Goal: Task Accomplishment & Management: Manage account settings

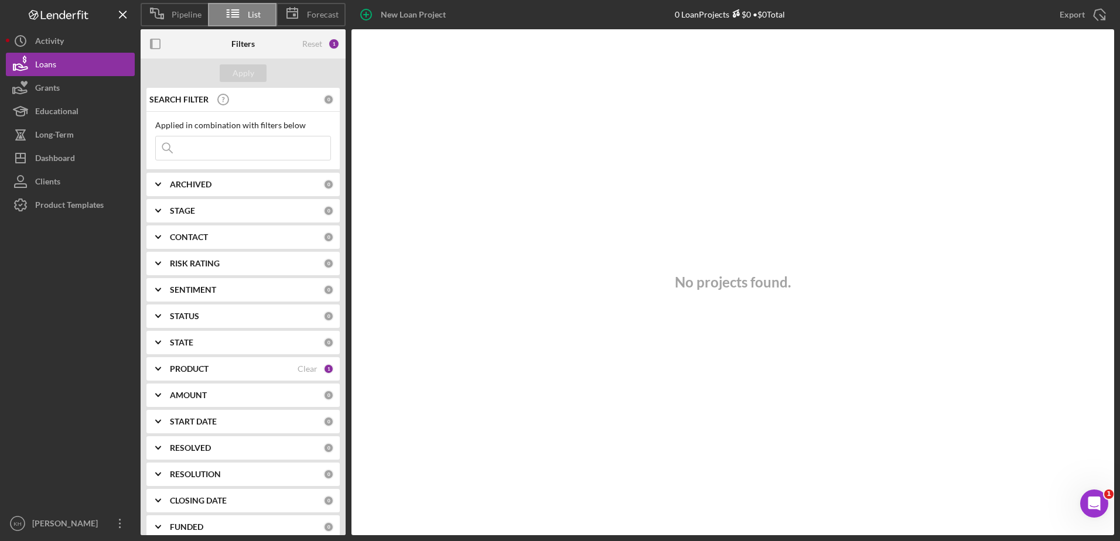
click at [214, 368] on div "PRODUCT" at bounding box center [234, 368] width 128 height 9
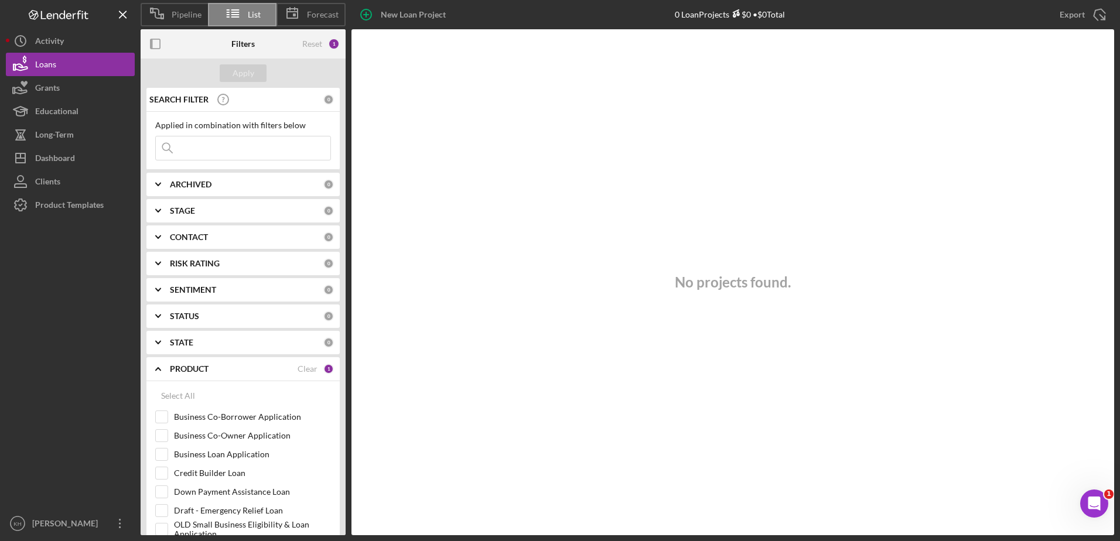
click at [214, 368] on div "PRODUCT" at bounding box center [234, 368] width 128 height 9
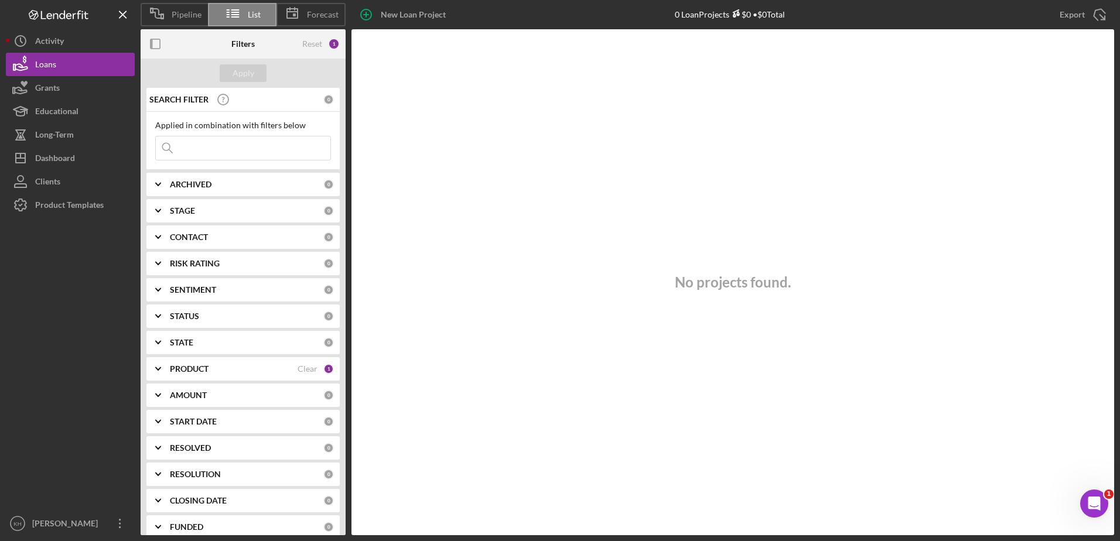
click at [209, 240] on div "CONTACT" at bounding box center [246, 237] width 153 height 9
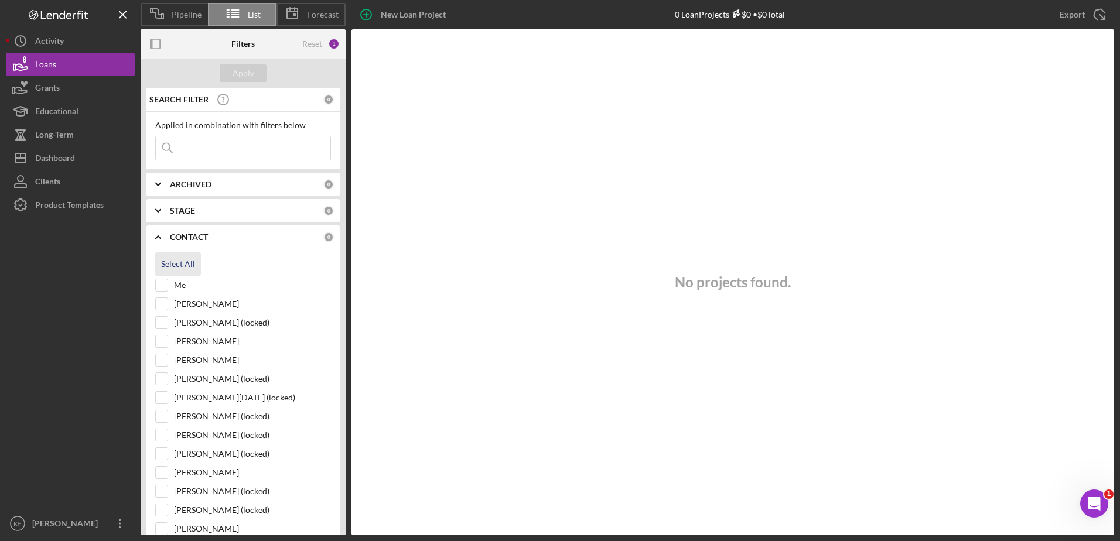
click at [172, 267] on div "Select All" at bounding box center [178, 263] width 34 height 23
checkbox input "true"
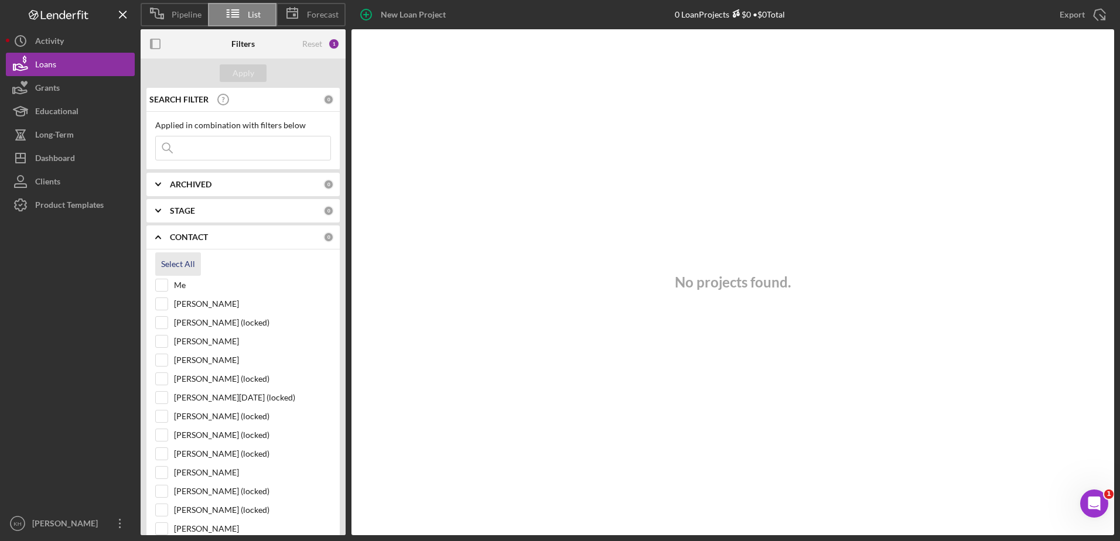
checkbox input "true"
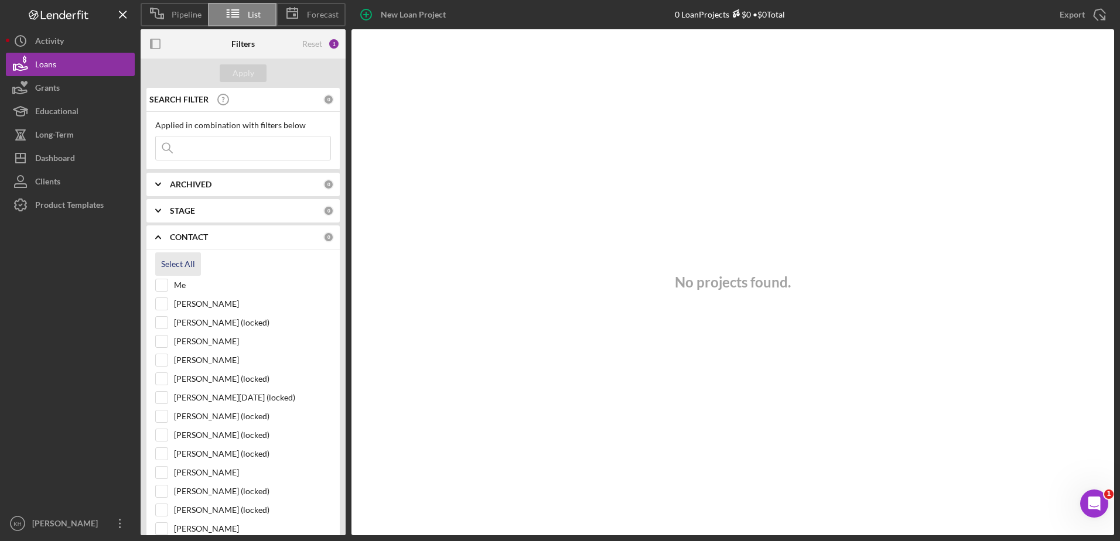
checkbox input "true"
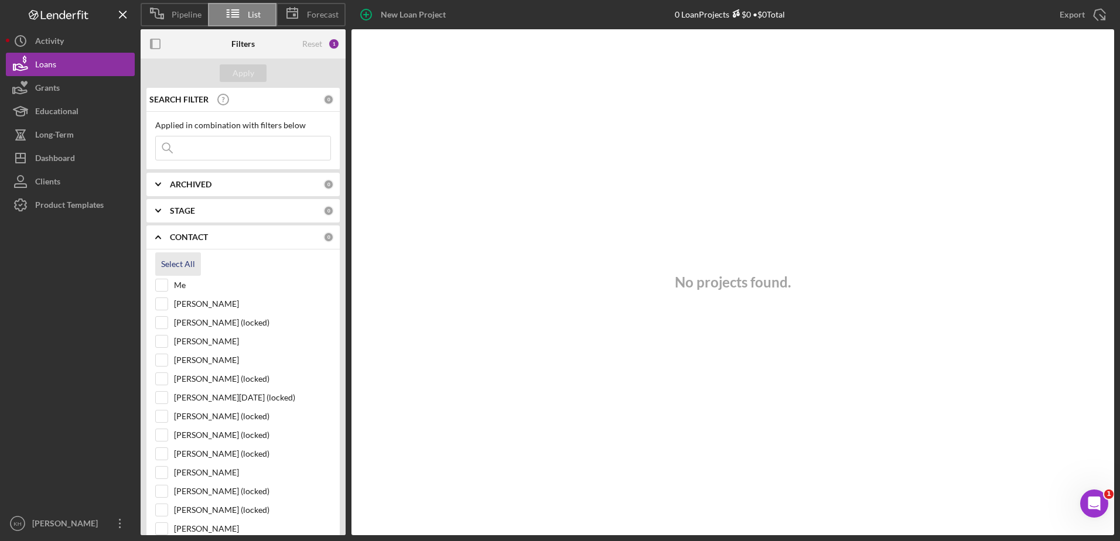
checkbox input "true"
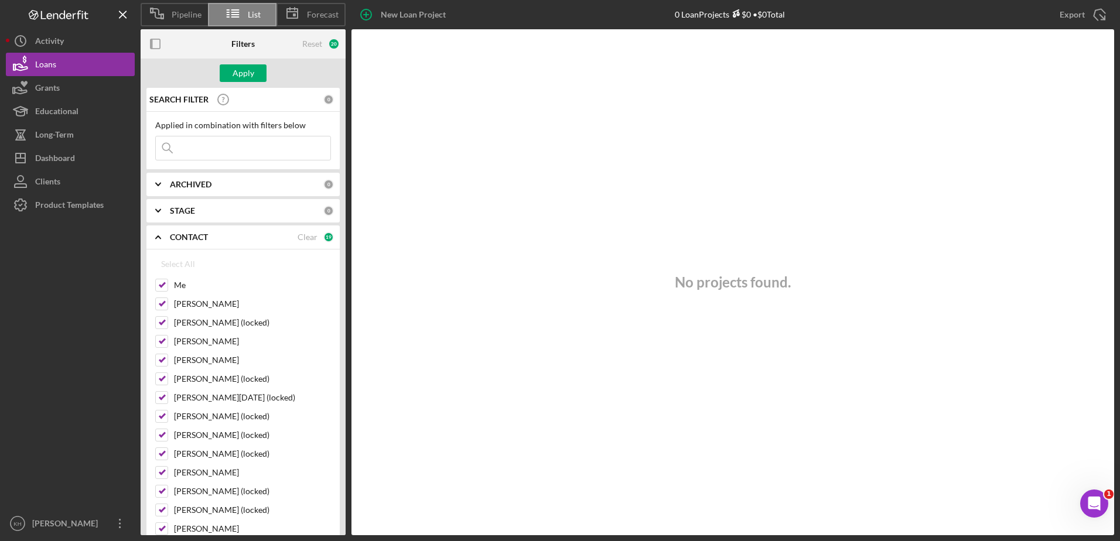
click at [178, 235] on b "CONTACT" at bounding box center [189, 237] width 38 height 9
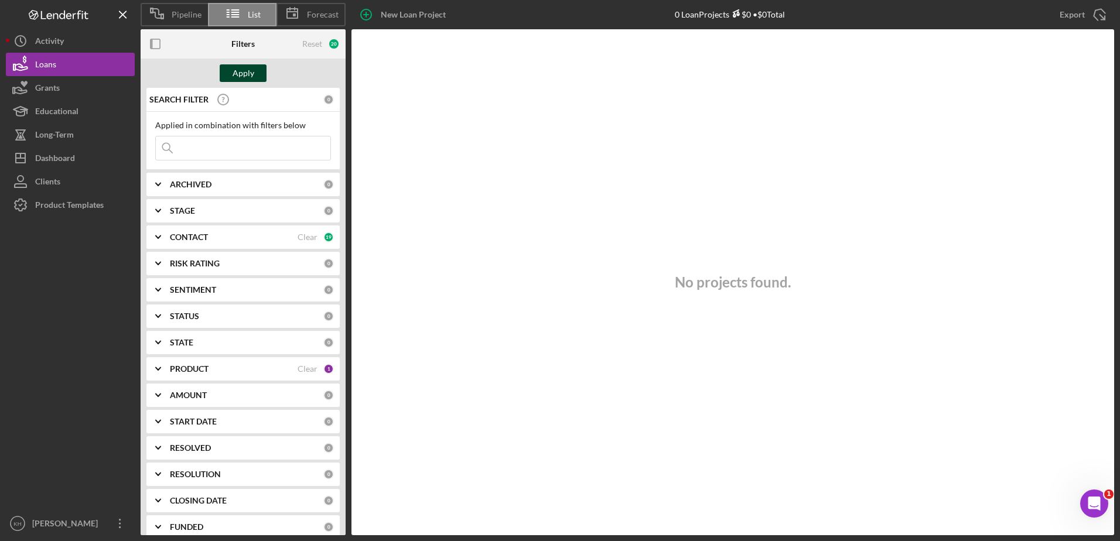
click at [255, 66] on button "Apply" at bounding box center [243, 73] width 47 height 18
click at [185, 185] on b "ARCHIVED" at bounding box center [191, 184] width 42 height 9
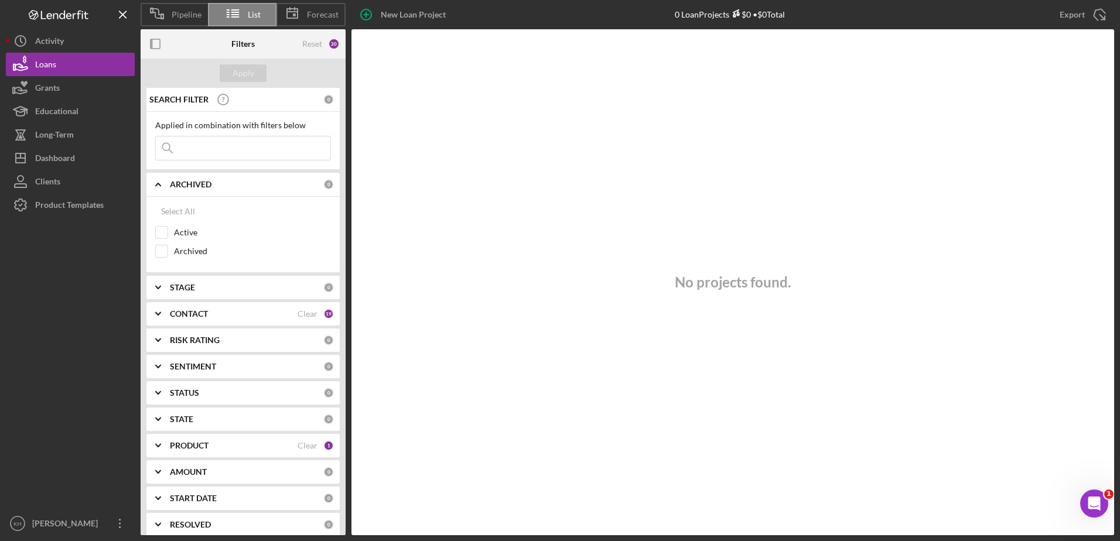
click at [186, 186] on b "ARCHIVED" at bounding box center [191, 184] width 42 height 9
click at [158, 236] on input "Active" at bounding box center [162, 233] width 12 height 12
checkbox input "true"
click at [240, 71] on div "Apply" at bounding box center [244, 73] width 22 height 18
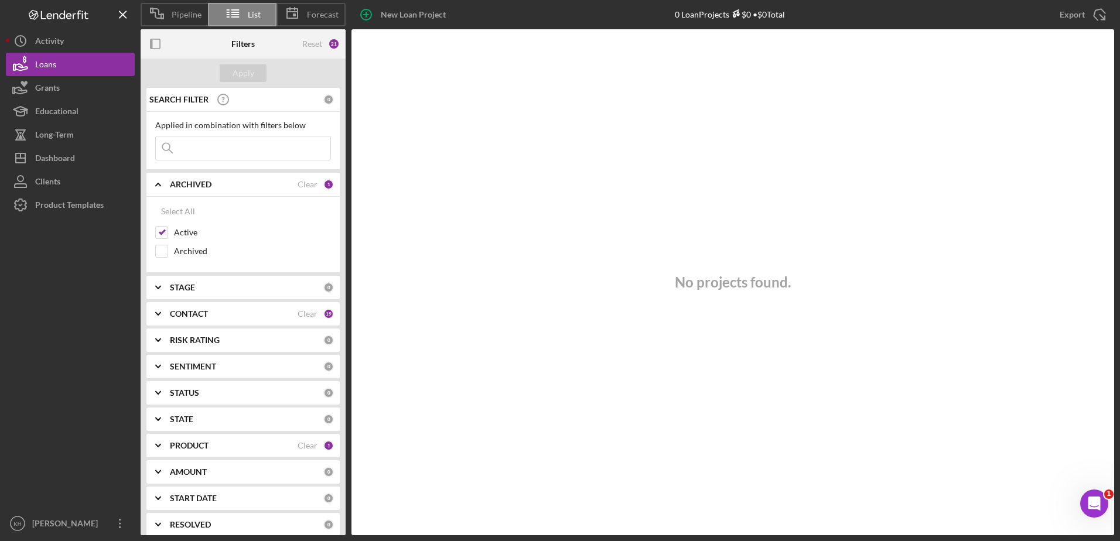
click at [183, 291] on b "STAGE" at bounding box center [182, 287] width 25 height 9
click at [175, 310] on div "Select All" at bounding box center [178, 314] width 34 height 23
checkbox input "true"
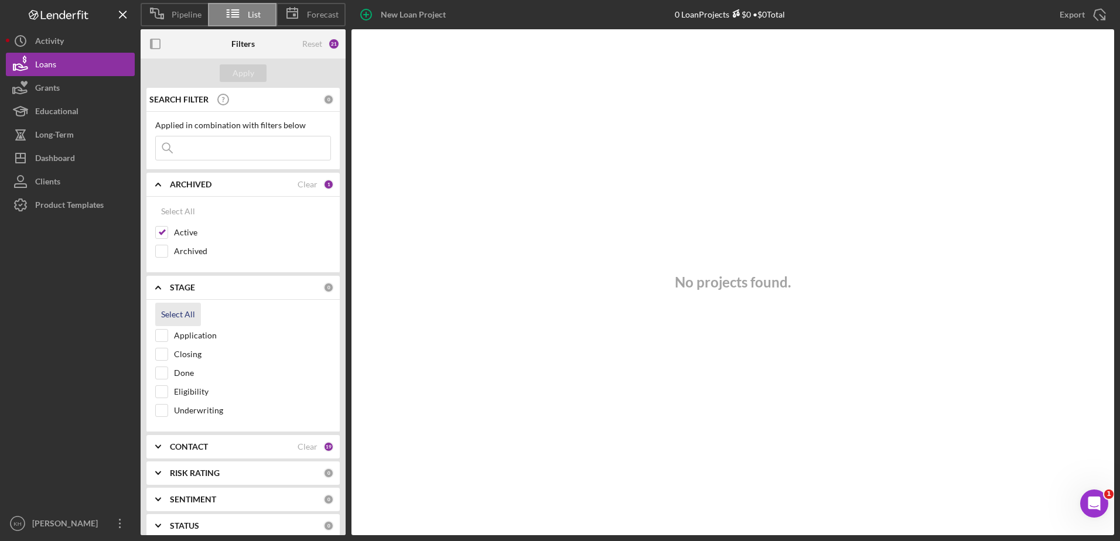
checkbox input "true"
click at [243, 71] on div "Apply" at bounding box center [244, 73] width 22 height 18
click at [159, 285] on icon "Icon/Expander" at bounding box center [158, 287] width 29 height 29
click at [156, 187] on icon "Icon/Expander" at bounding box center [158, 184] width 29 height 29
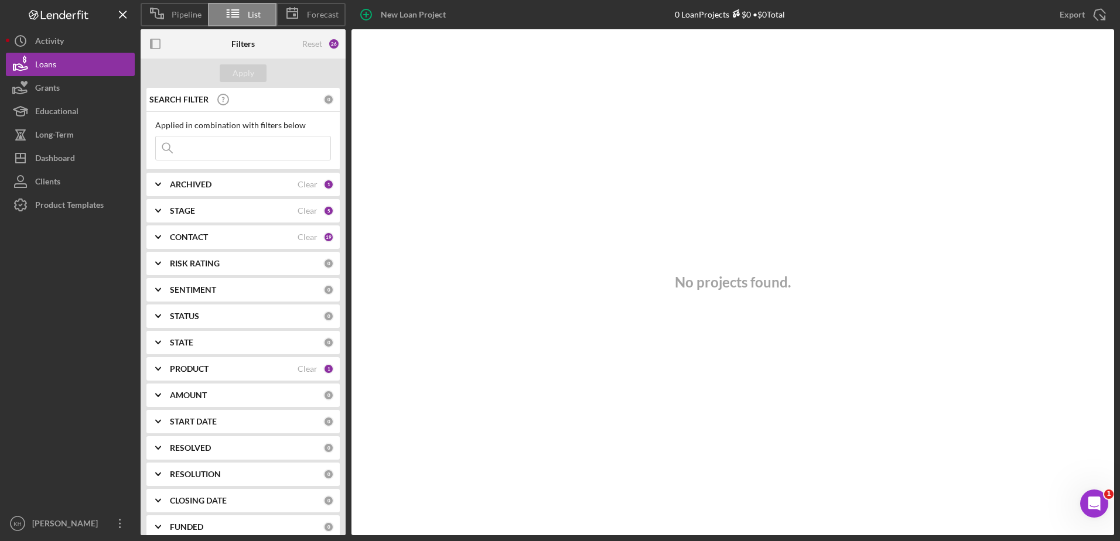
click at [176, 262] on b "RISK RATING" at bounding box center [195, 263] width 50 height 9
click at [176, 264] on b "RISK RATING" at bounding box center [195, 263] width 50 height 9
click at [176, 292] on b "SENTIMENT" at bounding box center [193, 289] width 46 height 9
click at [177, 292] on b "SENTIMENT" at bounding box center [193, 289] width 46 height 9
click at [181, 320] on b "STATUS" at bounding box center [184, 316] width 29 height 9
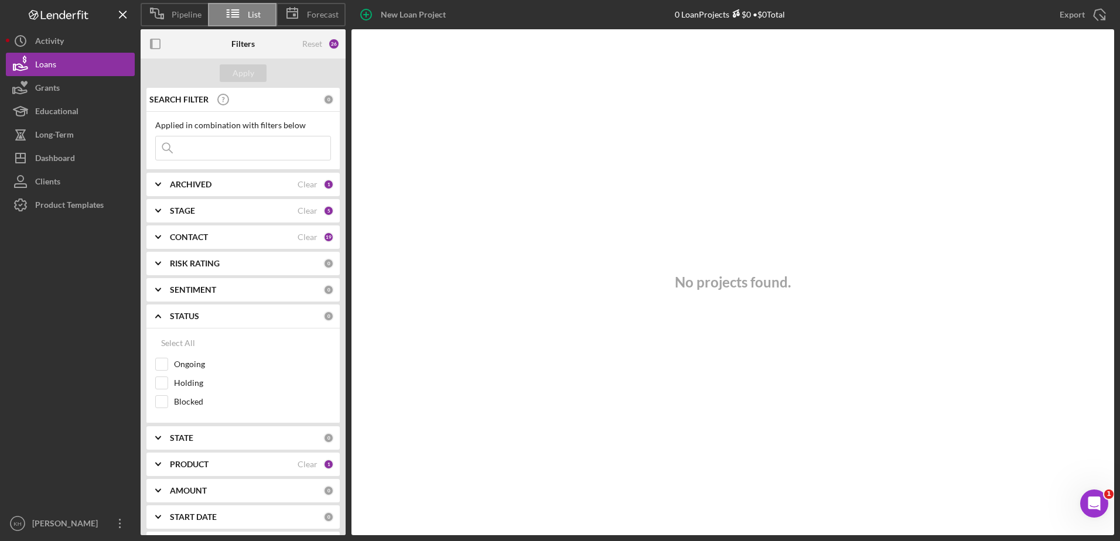
click at [183, 318] on b "STATUS" at bounding box center [184, 316] width 29 height 9
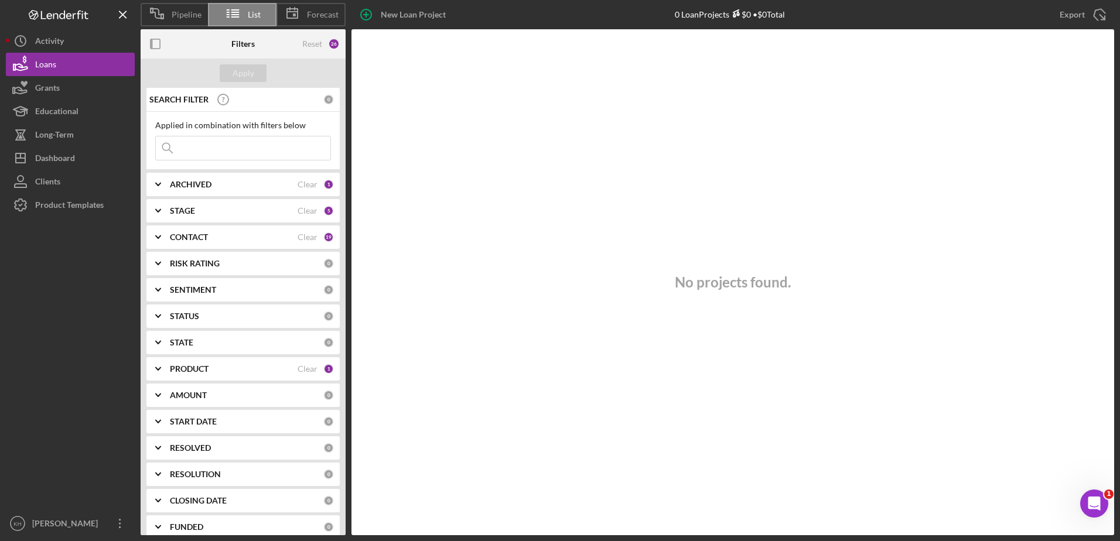
click at [177, 346] on b "STATE" at bounding box center [181, 342] width 23 height 9
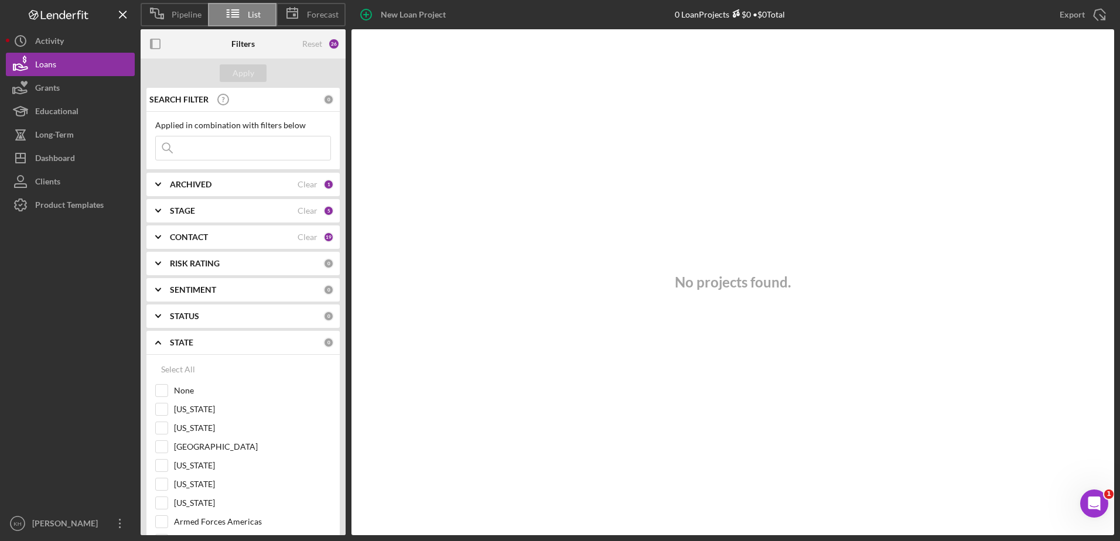
click at [178, 345] on b "STATE" at bounding box center [181, 342] width 23 height 9
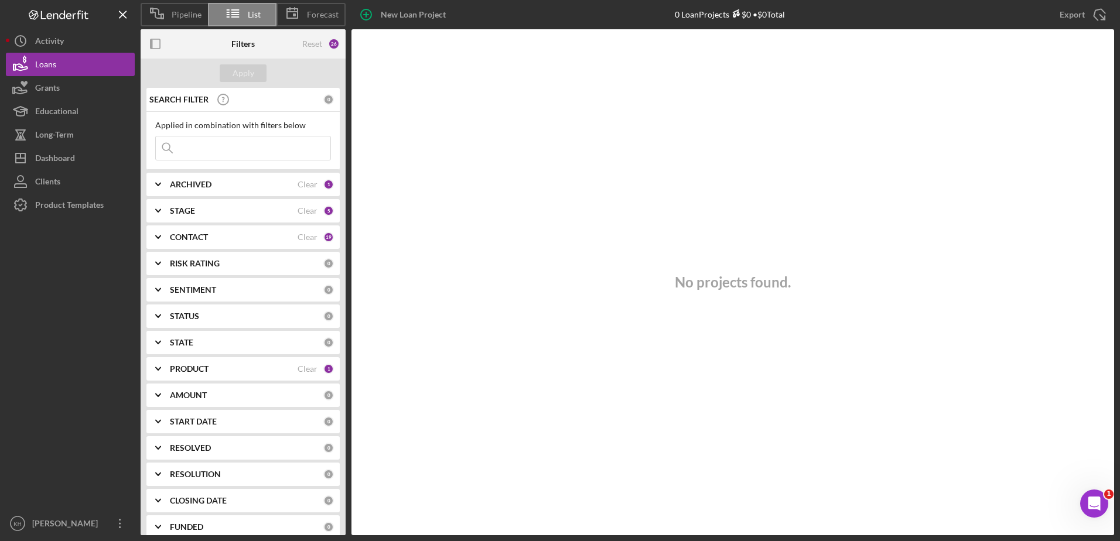
click at [184, 365] on b "PRODUCT" at bounding box center [189, 368] width 39 height 9
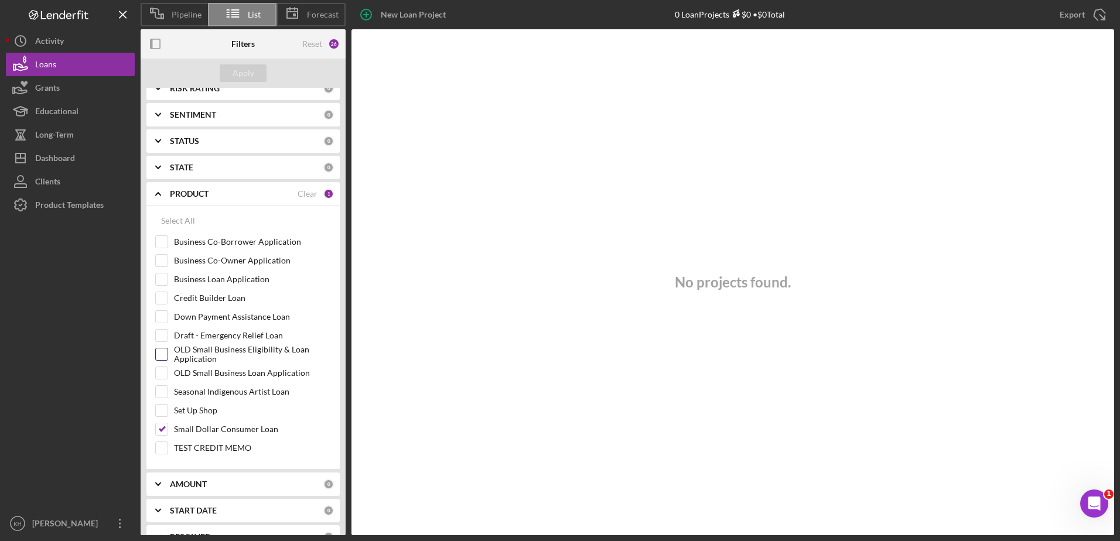
scroll to position [176, 0]
click at [165, 296] on input "Credit Builder Loan" at bounding box center [162, 298] width 12 height 12
checkbox input "true"
click at [252, 73] on div "Apply" at bounding box center [244, 73] width 22 height 18
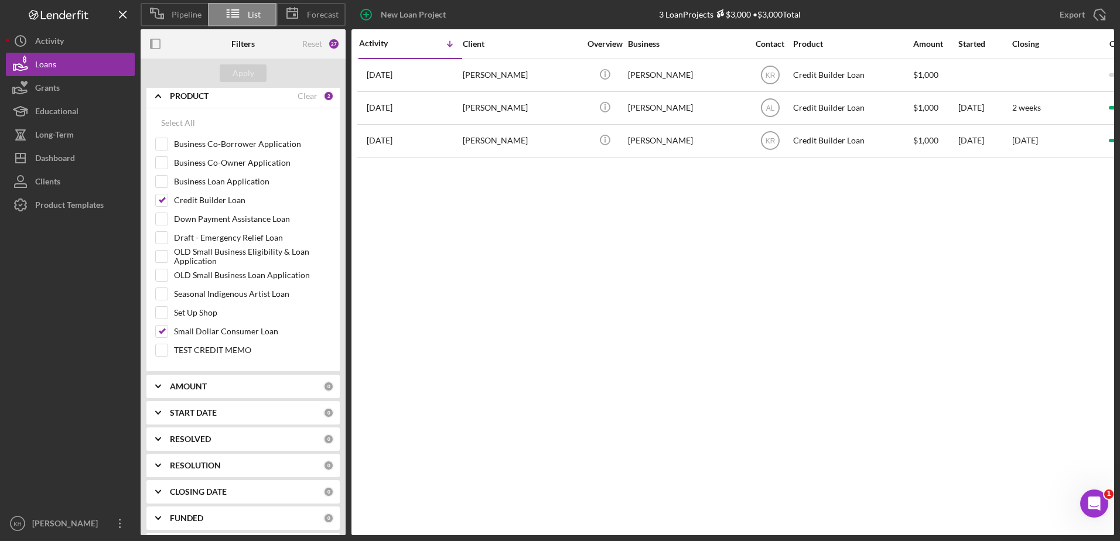
scroll to position [303, 0]
